Goal: Task Accomplishment & Management: Use online tool/utility

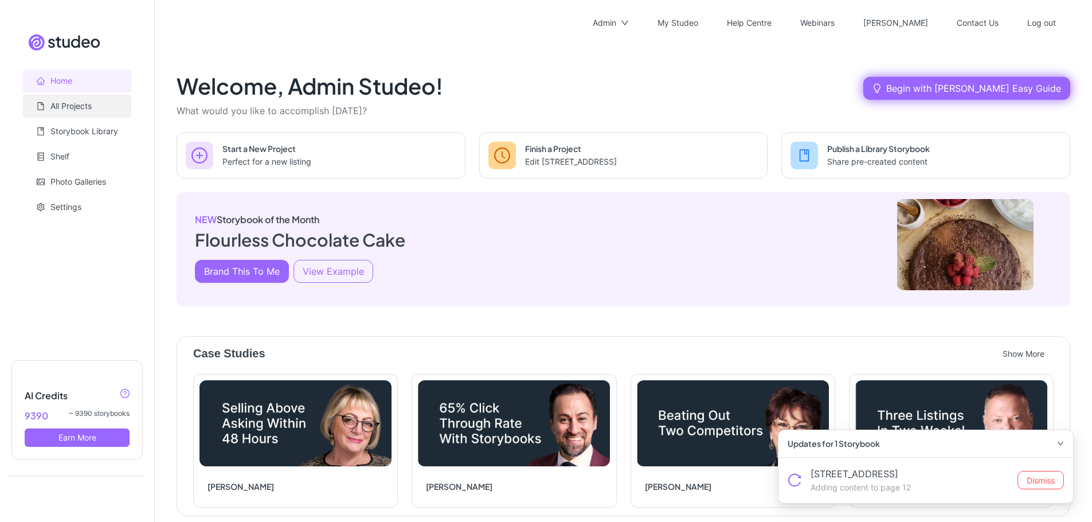
click at [81, 101] on link "All Projects" at bounding box center [70, 106] width 41 height 10
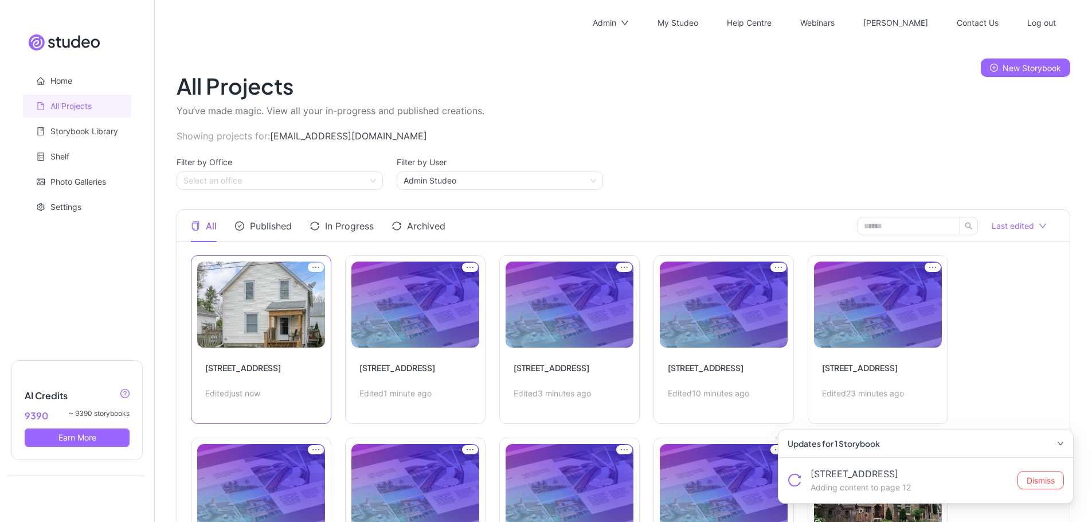
click at [240, 293] on link "Edit Project" at bounding box center [261, 339] width 140 height 169
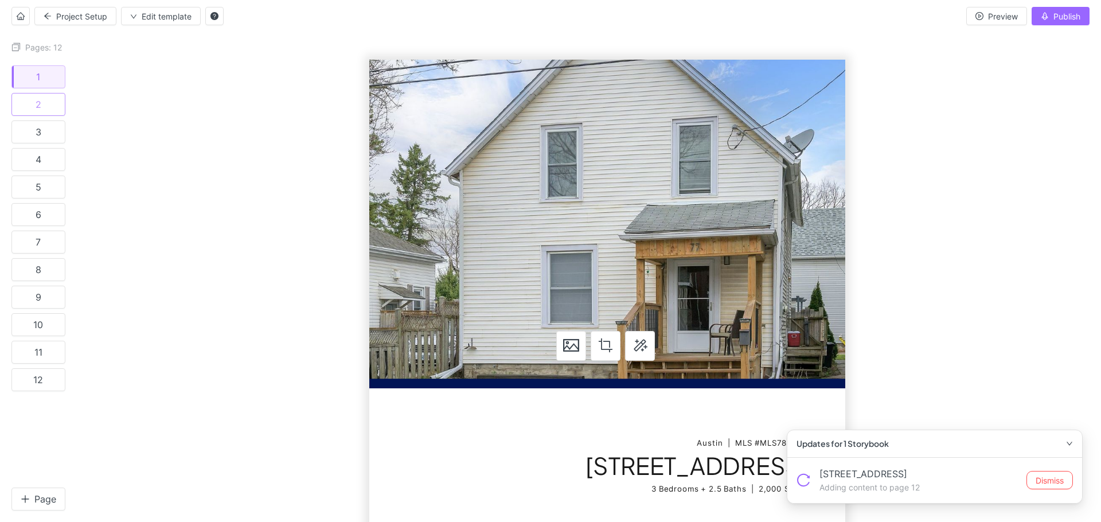
click at [42, 110] on button "2" at bounding box center [38, 104] width 54 height 23
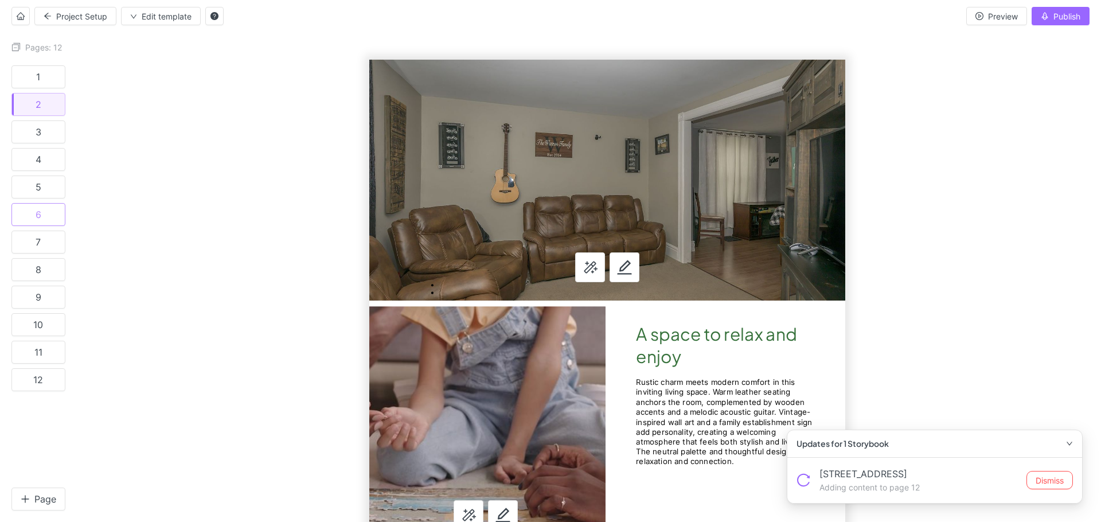
click at [43, 209] on button "6" at bounding box center [38, 214] width 54 height 23
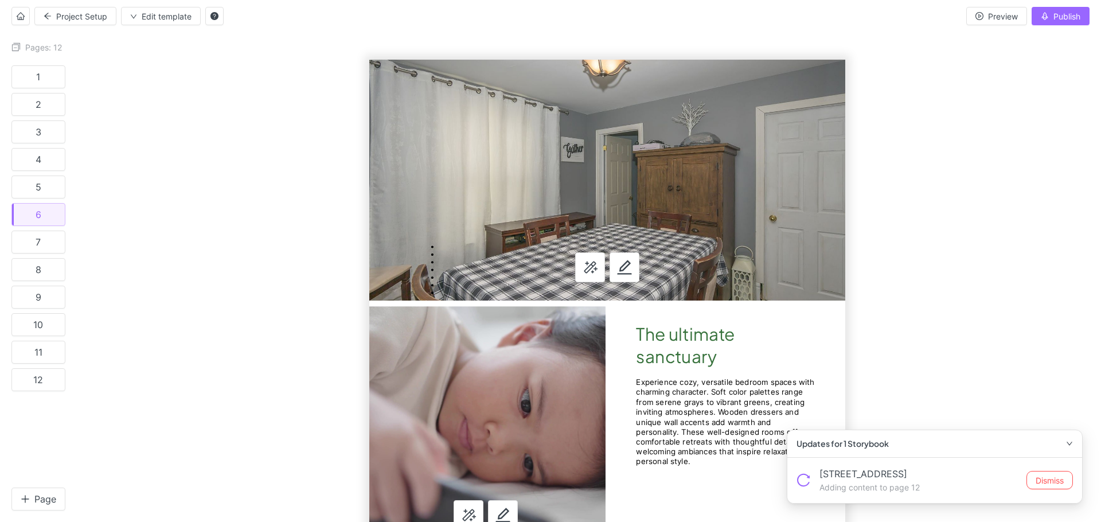
click at [44, 273] on button "8" at bounding box center [38, 269] width 54 height 23
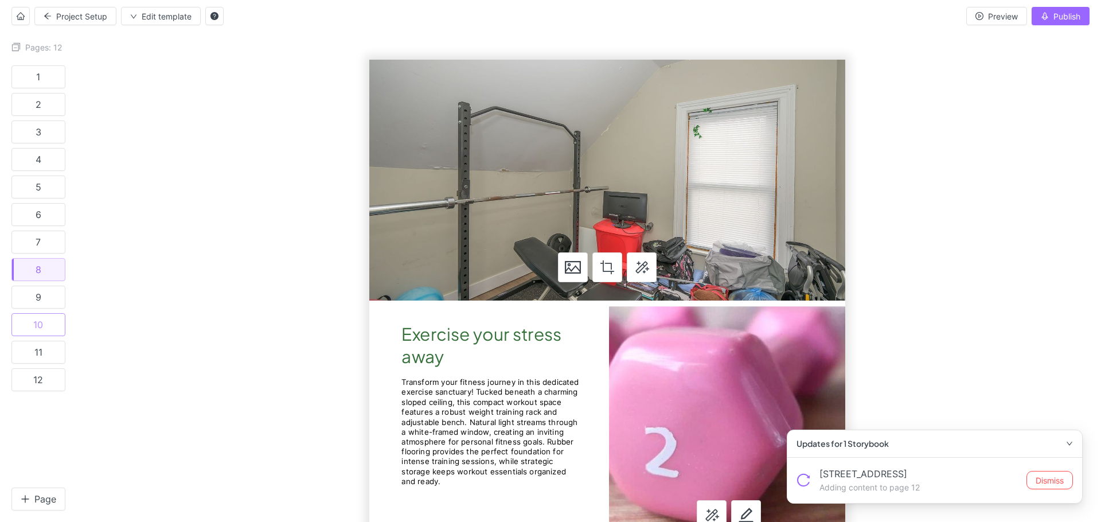
click at [44, 318] on button "10" at bounding box center [38, 324] width 54 height 23
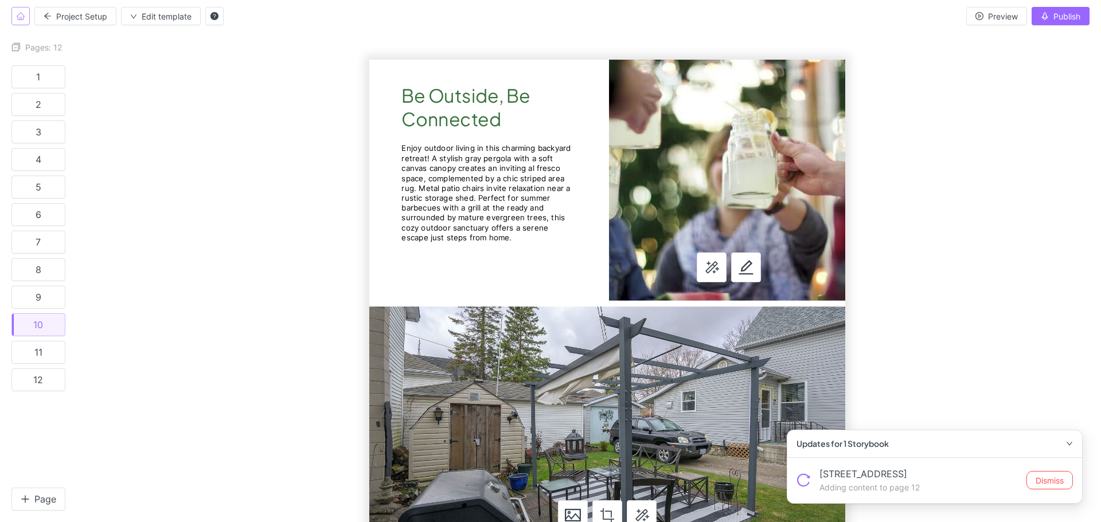
click at [23, 15] on icon "home" at bounding box center [21, 16] width 8 height 8
